Goal: Find specific page/section: Find specific page/section

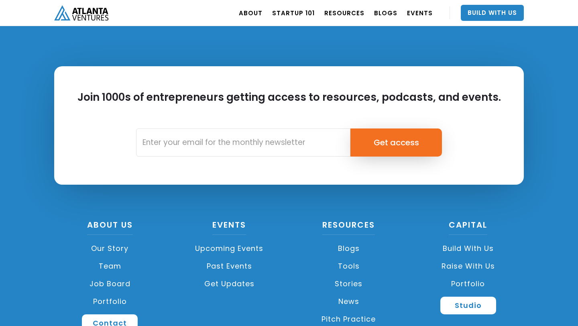
scroll to position [1917, 0]
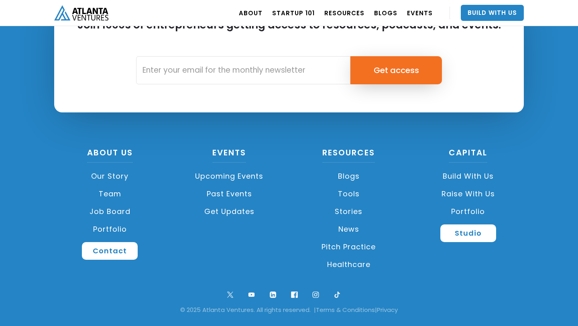
click at [464, 194] on link "Raise with Us" at bounding box center [468, 194] width 112 height 18
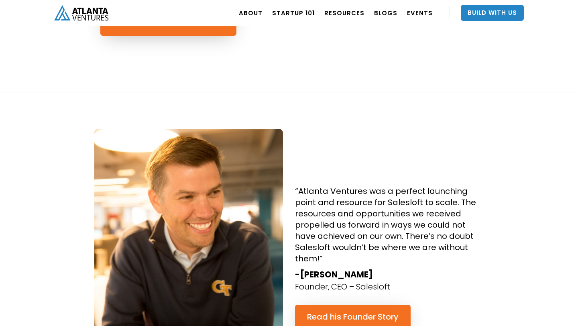
scroll to position [578, 0]
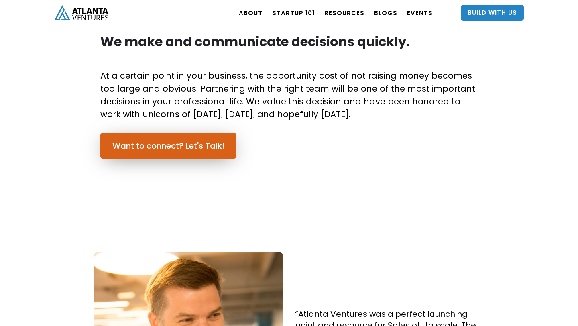
click at [197, 151] on link "Want to connect? Let's Talk!" at bounding box center [168, 146] width 136 height 26
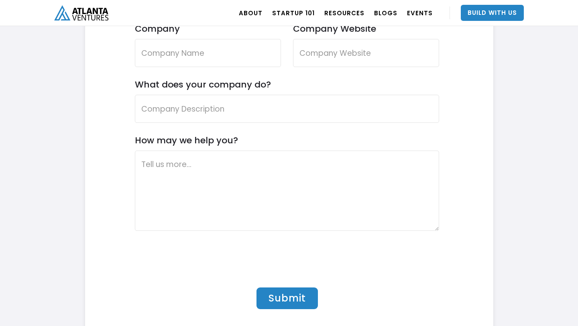
scroll to position [2547, 0]
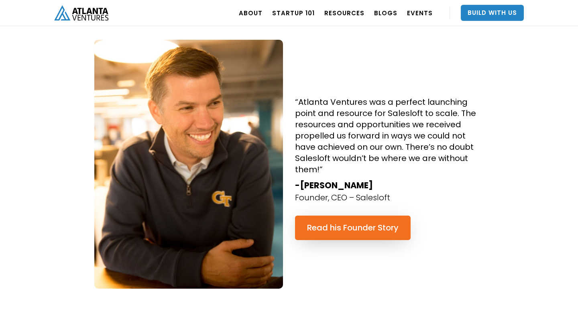
scroll to position [788, 0]
